Goal: Task Accomplishment & Management: Complete application form

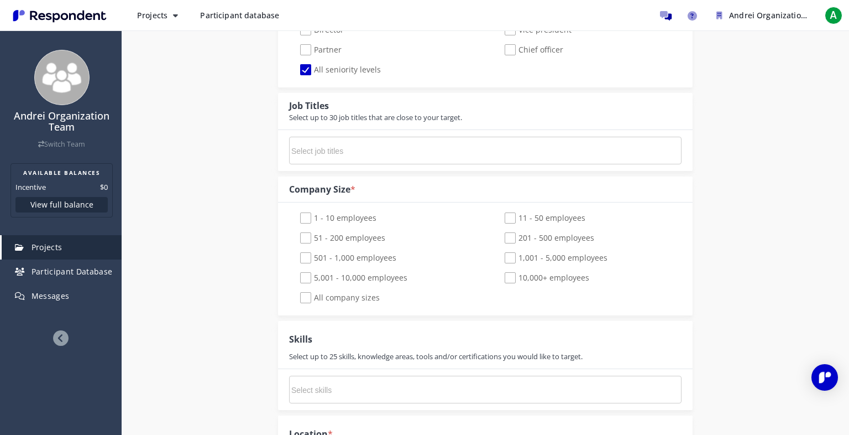
scroll to position [603, 0]
click at [373, 233] on span "51 - 200 employees" at bounding box center [342, 237] width 85 height 13
click at [296, 233] on input "51 - 200 employees" at bounding box center [292, 236] width 7 height 7
checkbox input "true"
click at [577, 223] on span "11 - 50 employees" at bounding box center [545, 217] width 81 height 13
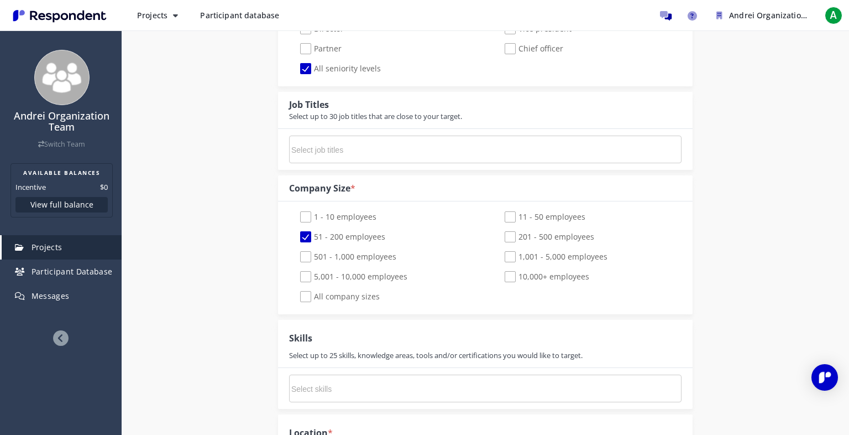
click at [501, 221] on input "11 - 50 employees" at bounding box center [497, 216] width 7 height 7
checkbox input "true"
click at [334, 215] on span "1 - 10 employees" at bounding box center [338, 217] width 76 height 13
click at [296, 215] on input "1 - 10 employees" at bounding box center [292, 216] width 7 height 7
checkbox input "true"
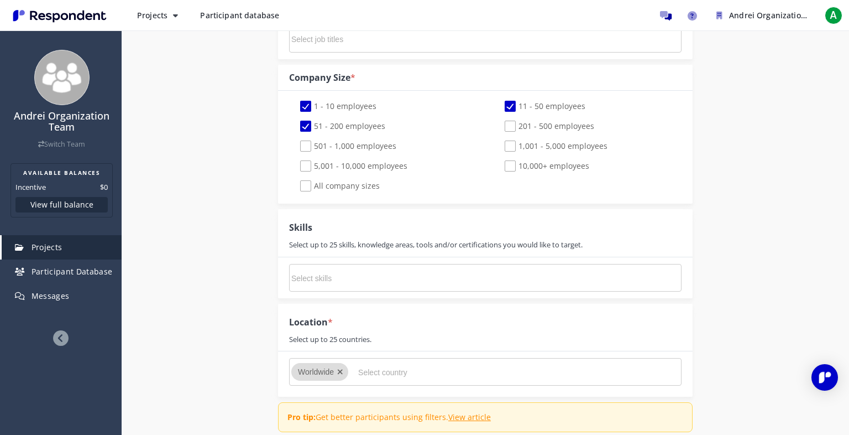
scroll to position [770, 0]
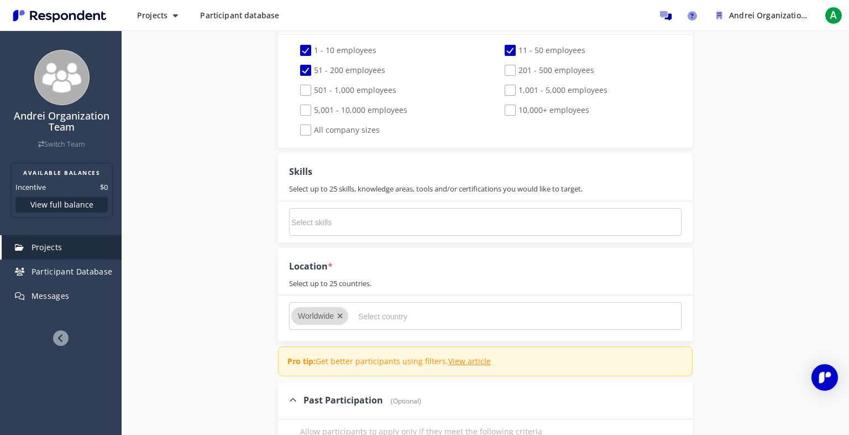
click at [433, 221] on input "Select skills" at bounding box center [374, 222] width 166 height 19
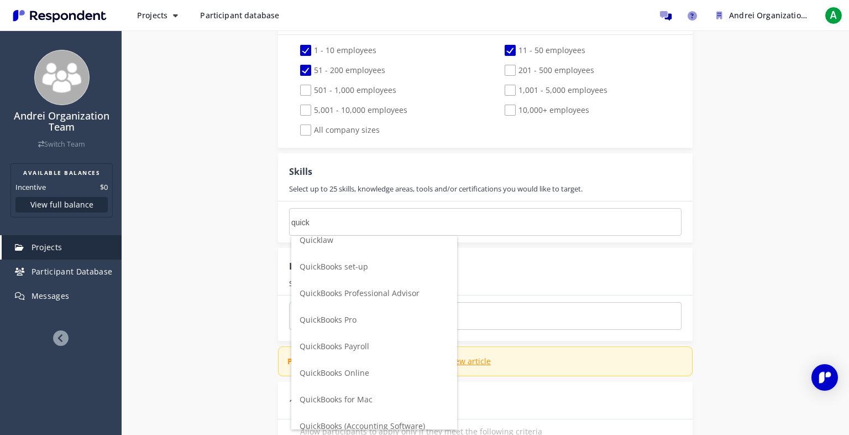
scroll to position [37, 0]
type input "quick"
click at [362, 374] on span "QuickBooks Online" at bounding box center [335, 370] width 70 height 11
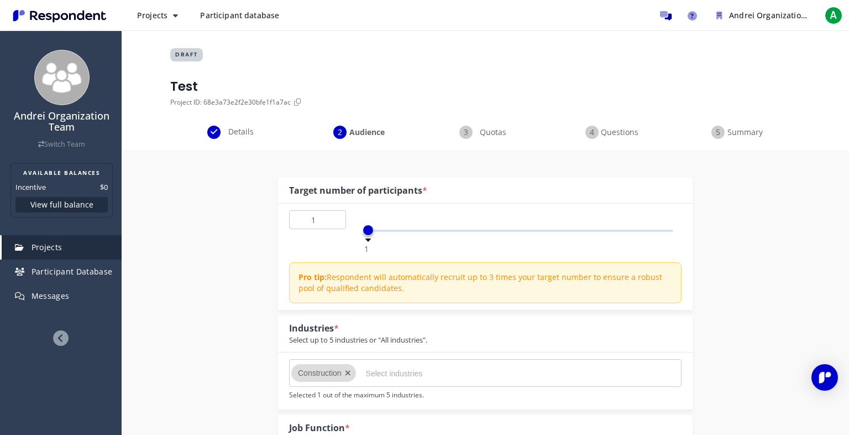
scroll to position [770, 0]
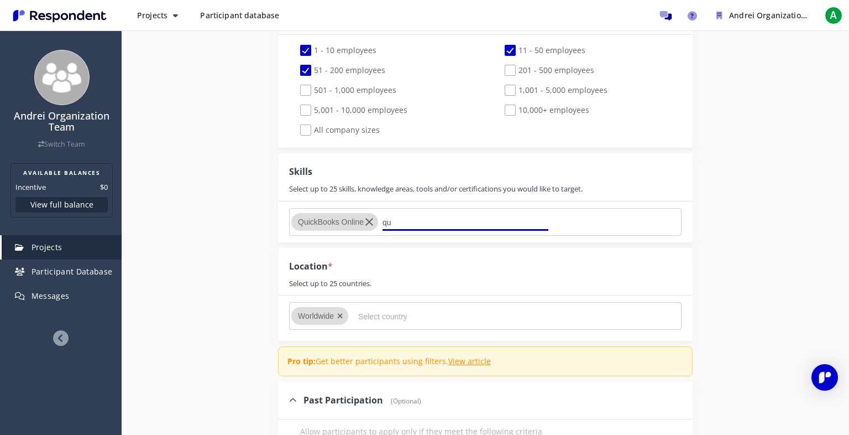
type input "q"
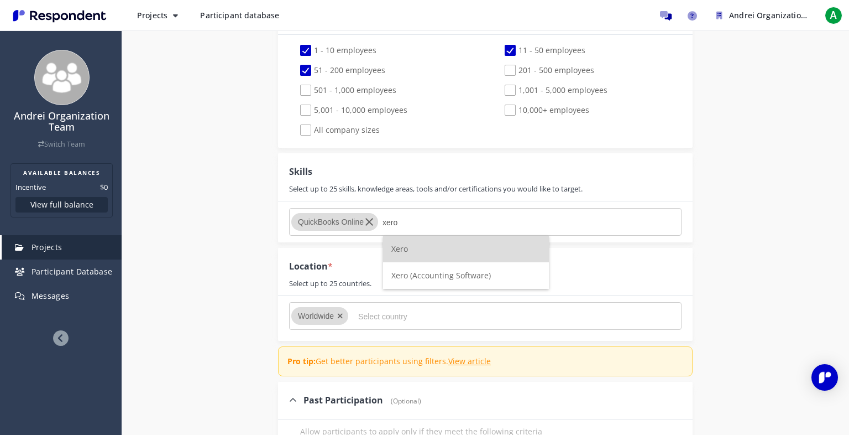
type input "xero"
click at [461, 243] on li "Xero" at bounding box center [466, 248] width 166 height 27
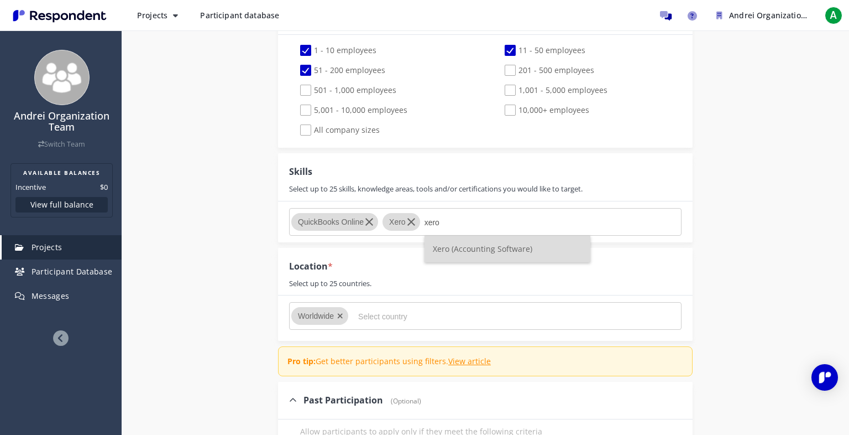
type input "xero"
click at [463, 247] on span "Xero (Accounting Software)" at bounding box center [483, 248] width 100 height 11
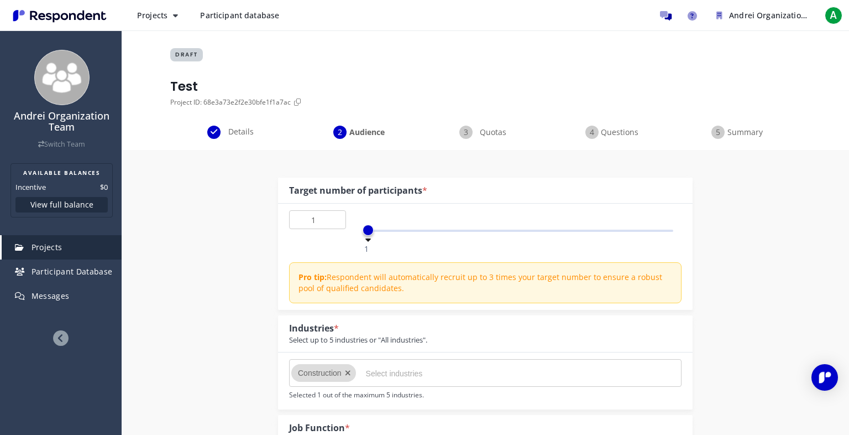
scroll to position [770, 0]
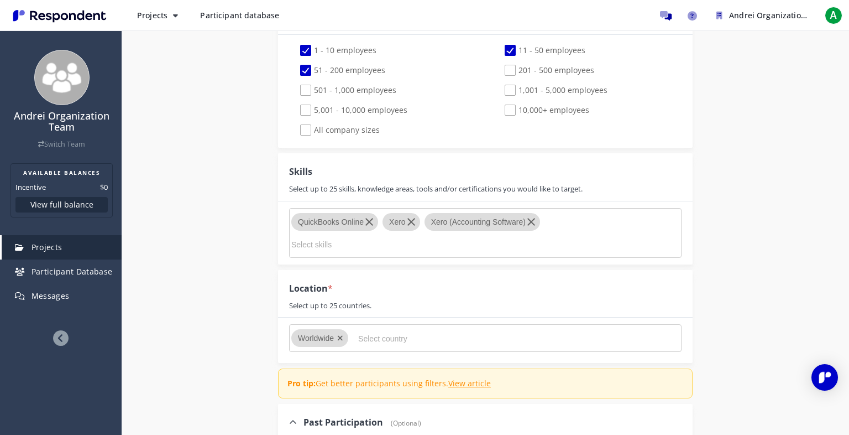
click at [367, 333] on input "Select country" at bounding box center [441, 338] width 166 height 19
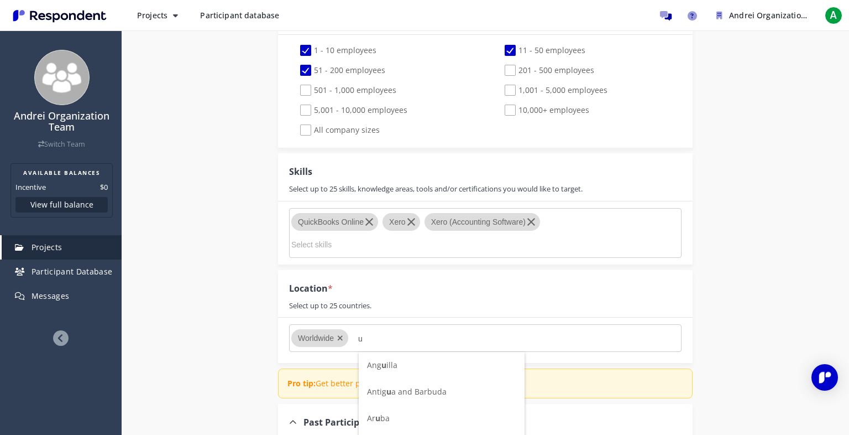
scroll to position [0, 0]
type input "unit"
click at [412, 412] on li "[GEOGRAPHIC_DATA]" at bounding box center [442, 418] width 166 height 27
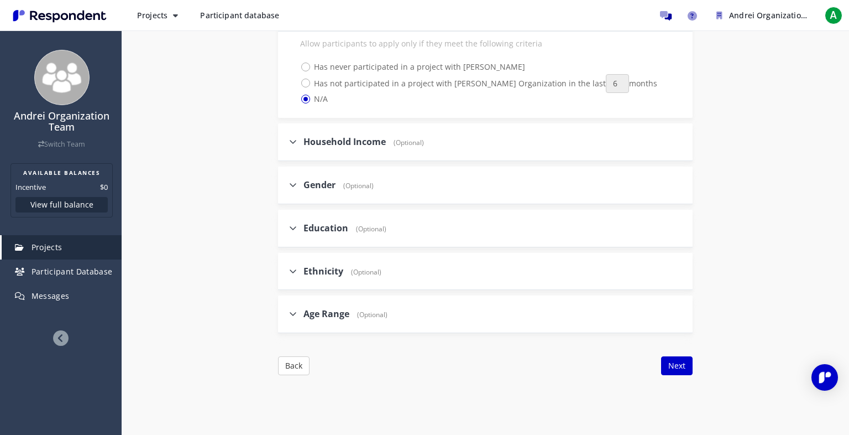
scroll to position [1216, 0]
click at [289, 320] on div "Age Range (Optional)" at bounding box center [338, 312] width 98 height 24
click at [295, 272] on icon at bounding box center [293, 269] width 8 height 9
click at [285, 272] on input "Ethnicity (Optional)" at bounding box center [281, 268] width 7 height 7
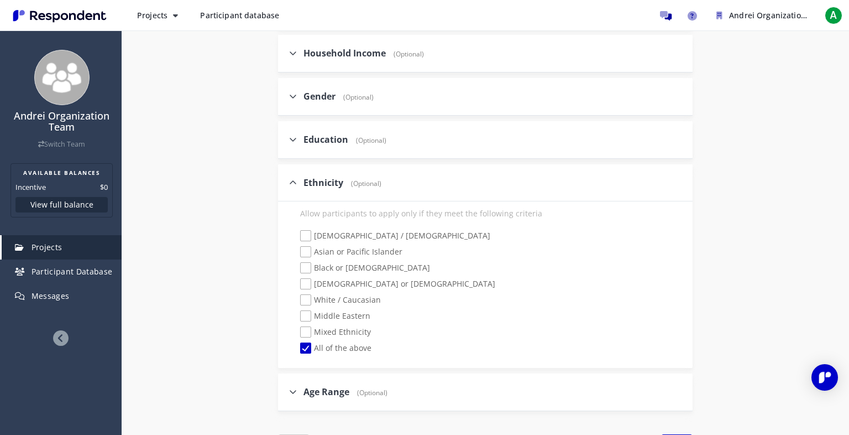
scroll to position [1304, 0]
click at [295, 186] on label "Ethnicity (Optional)" at bounding box center [335, 181] width 92 height 13
click at [285, 184] on input "Ethnicity (Optional)" at bounding box center [281, 180] width 7 height 7
checkbox input "false"
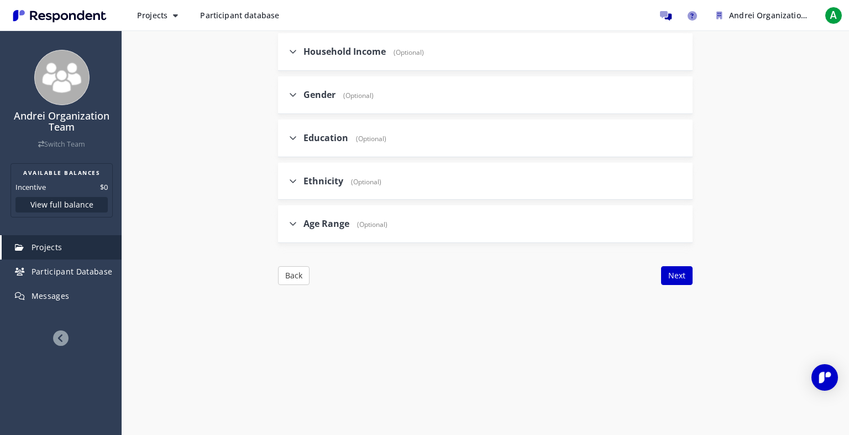
click at [294, 145] on div "Education (Optional)" at bounding box center [337, 138] width 97 height 24
click at [294, 142] on icon at bounding box center [293, 137] width 8 height 9
click at [285, 141] on input "Education (Optional)" at bounding box center [281, 137] width 7 height 7
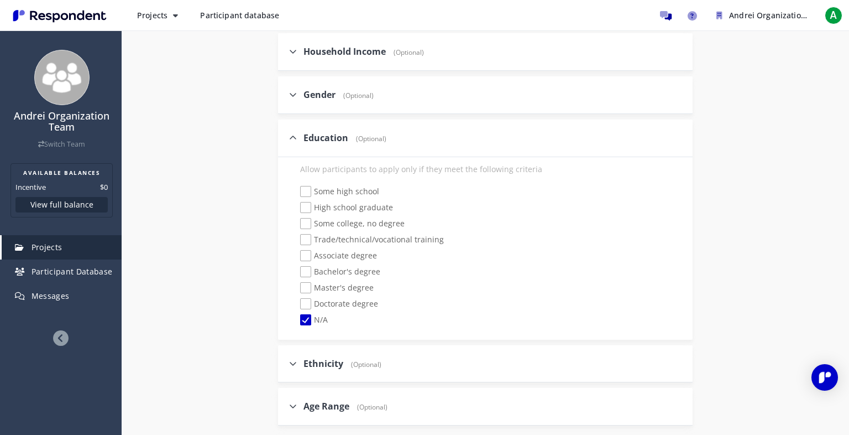
click at [294, 142] on icon at bounding box center [293, 137] width 8 height 9
click at [285, 141] on input "Education (Optional)" at bounding box center [281, 137] width 7 height 7
checkbox input "false"
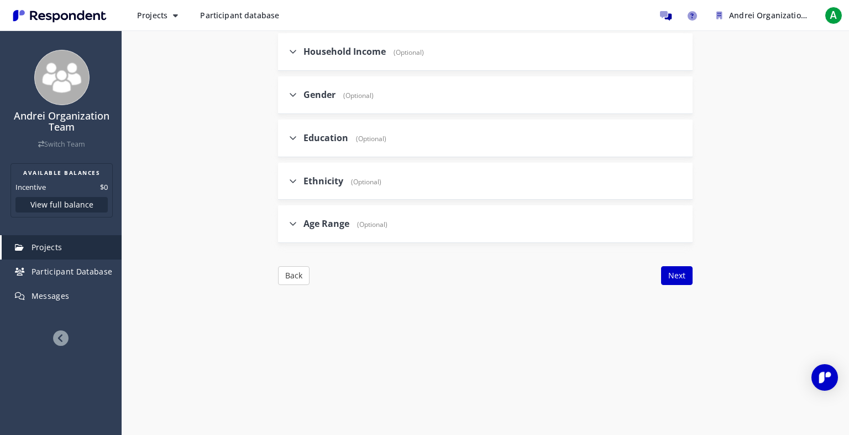
click at [295, 100] on label "Gender (Optional)" at bounding box center [331, 94] width 85 height 13
click at [285, 98] on input "Gender (Optional)" at bounding box center [281, 94] width 7 height 7
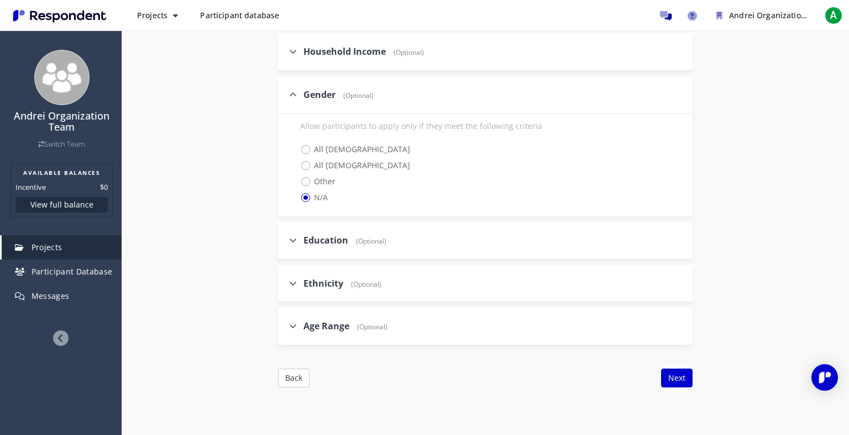
click at [295, 94] on icon at bounding box center [293, 94] width 8 height 9
click at [285, 94] on input "Gender (Optional)" at bounding box center [281, 94] width 7 height 7
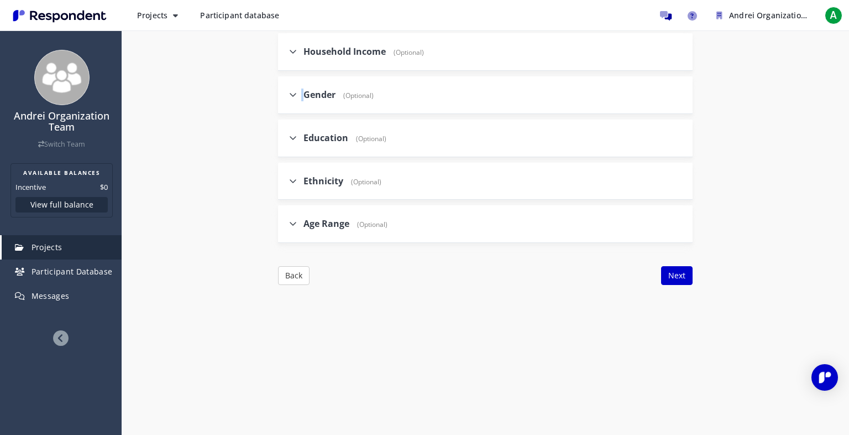
click at [295, 94] on icon at bounding box center [293, 94] width 8 height 9
click at [285, 94] on input "Gender (Optional)" at bounding box center [281, 94] width 7 height 7
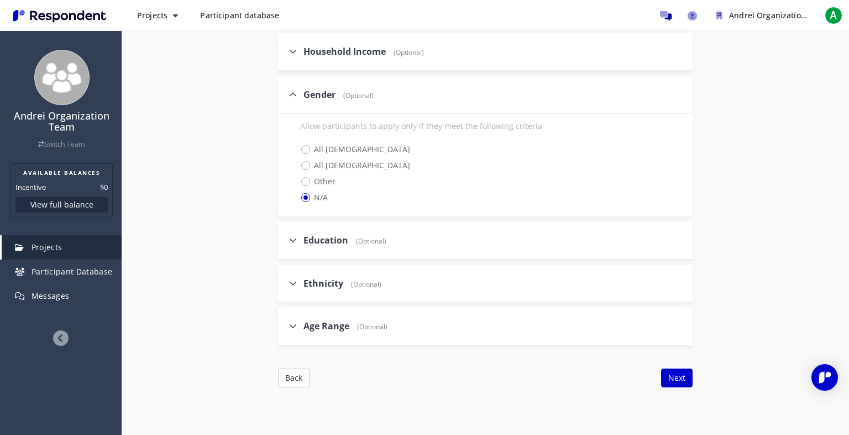
click at [295, 94] on icon at bounding box center [293, 94] width 8 height 9
click at [285, 94] on input "Gender (Optional)" at bounding box center [281, 94] width 7 height 7
checkbox input "false"
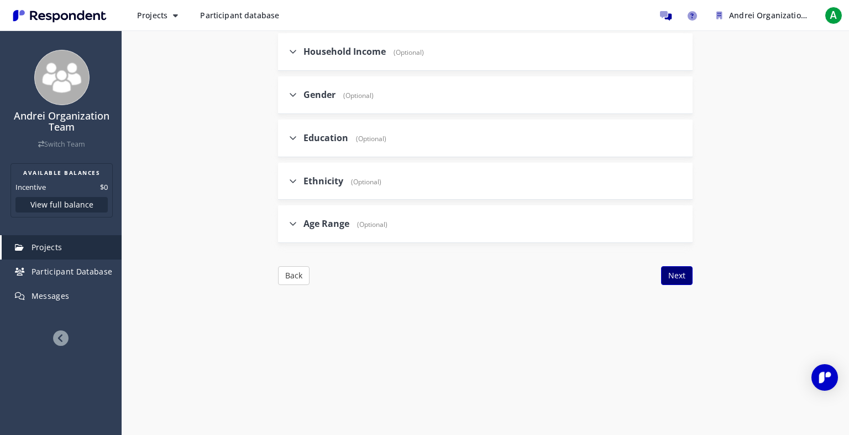
click at [676, 274] on button "Next" at bounding box center [677, 275] width 32 height 19
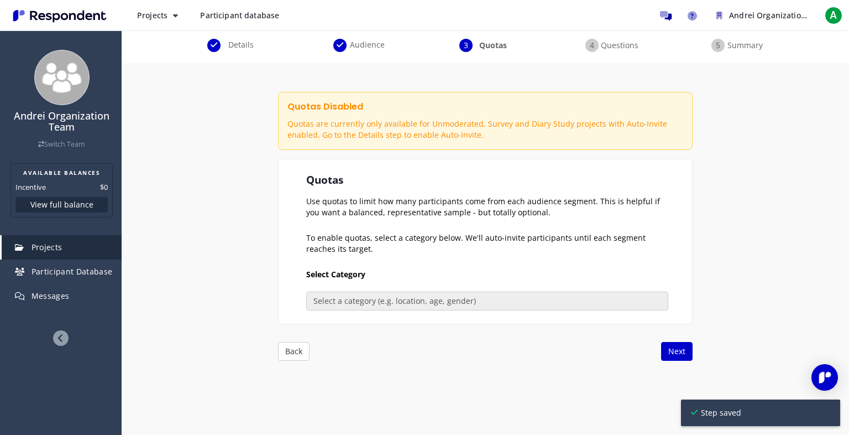
scroll to position [89, 0]
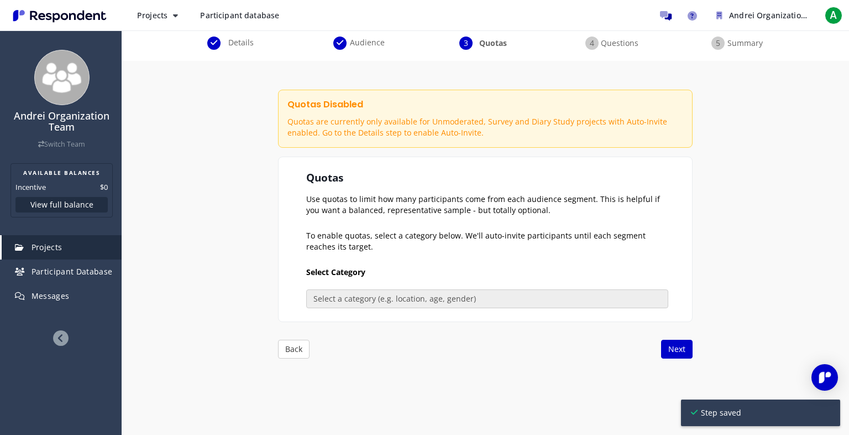
click at [500, 310] on section "Quotas Use quotas to limit how many participants come from each audience segmen…" at bounding box center [485, 238] width 415 height 165
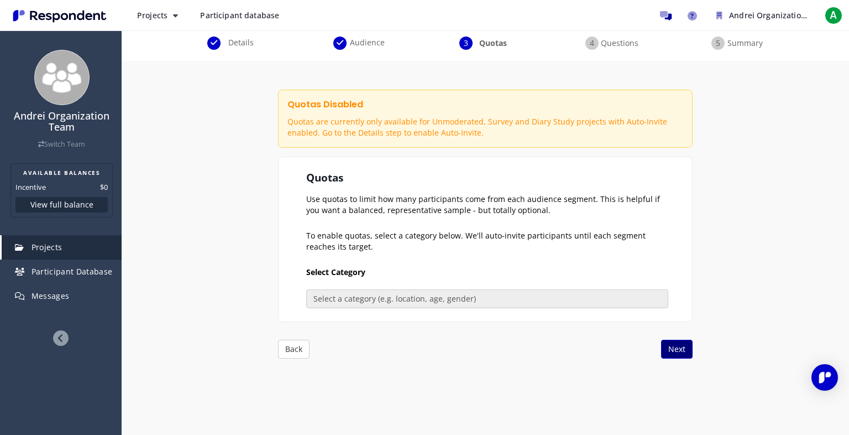
click at [677, 353] on button "Next" at bounding box center [677, 348] width 32 height 19
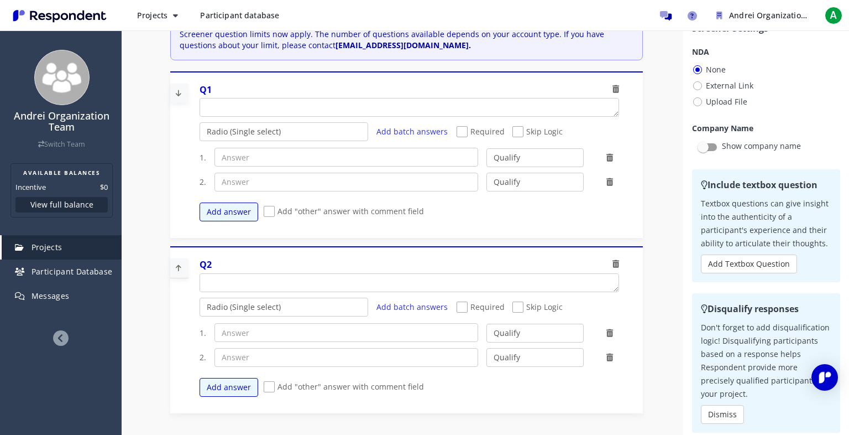
scroll to position [0, 0]
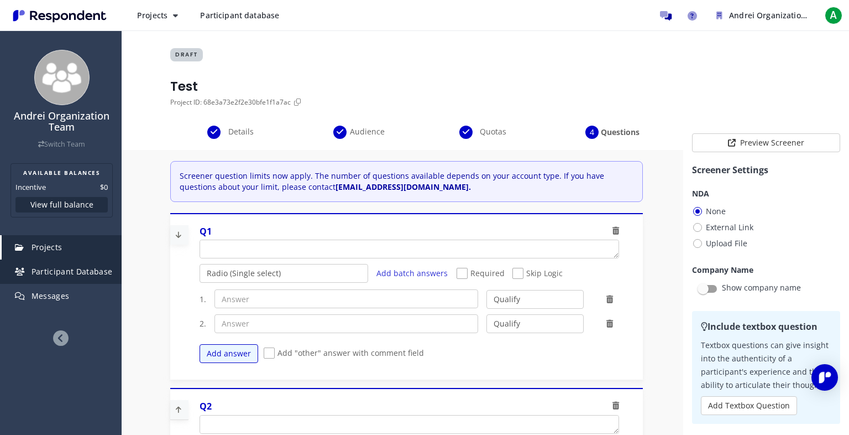
click at [55, 271] on span "Participant Database" at bounding box center [72, 271] width 81 height 11
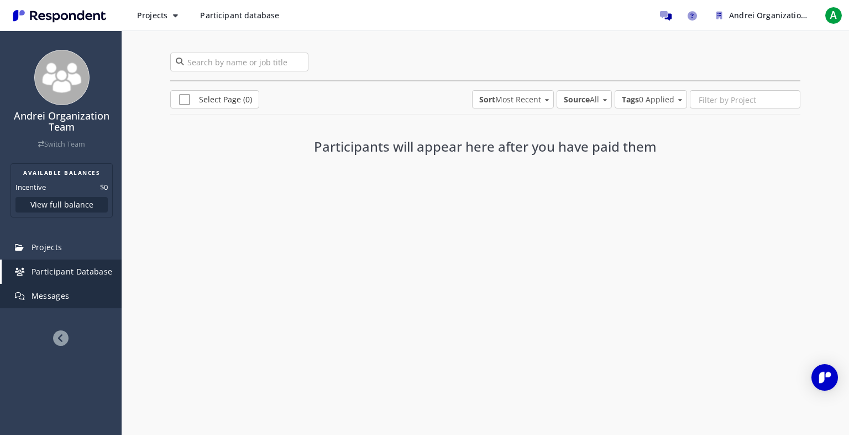
click at [55, 299] on span "Messages" at bounding box center [51, 295] width 38 height 11
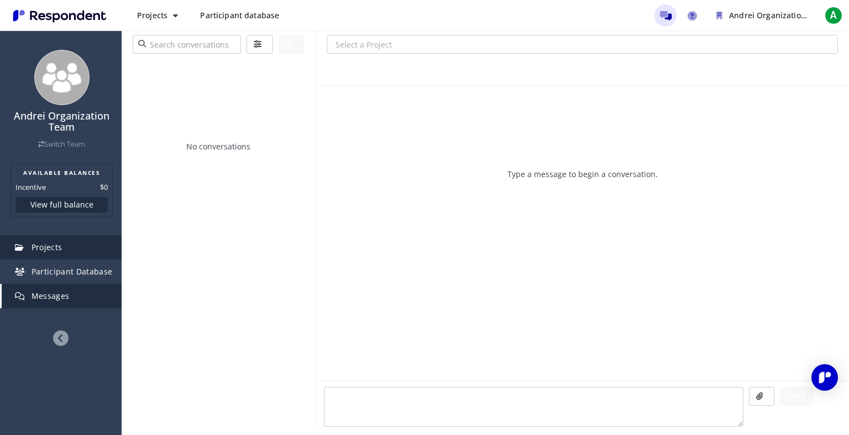
click at [49, 255] on link "Projects" at bounding box center [62, 247] width 120 height 24
